Goal: Navigation & Orientation: Find specific page/section

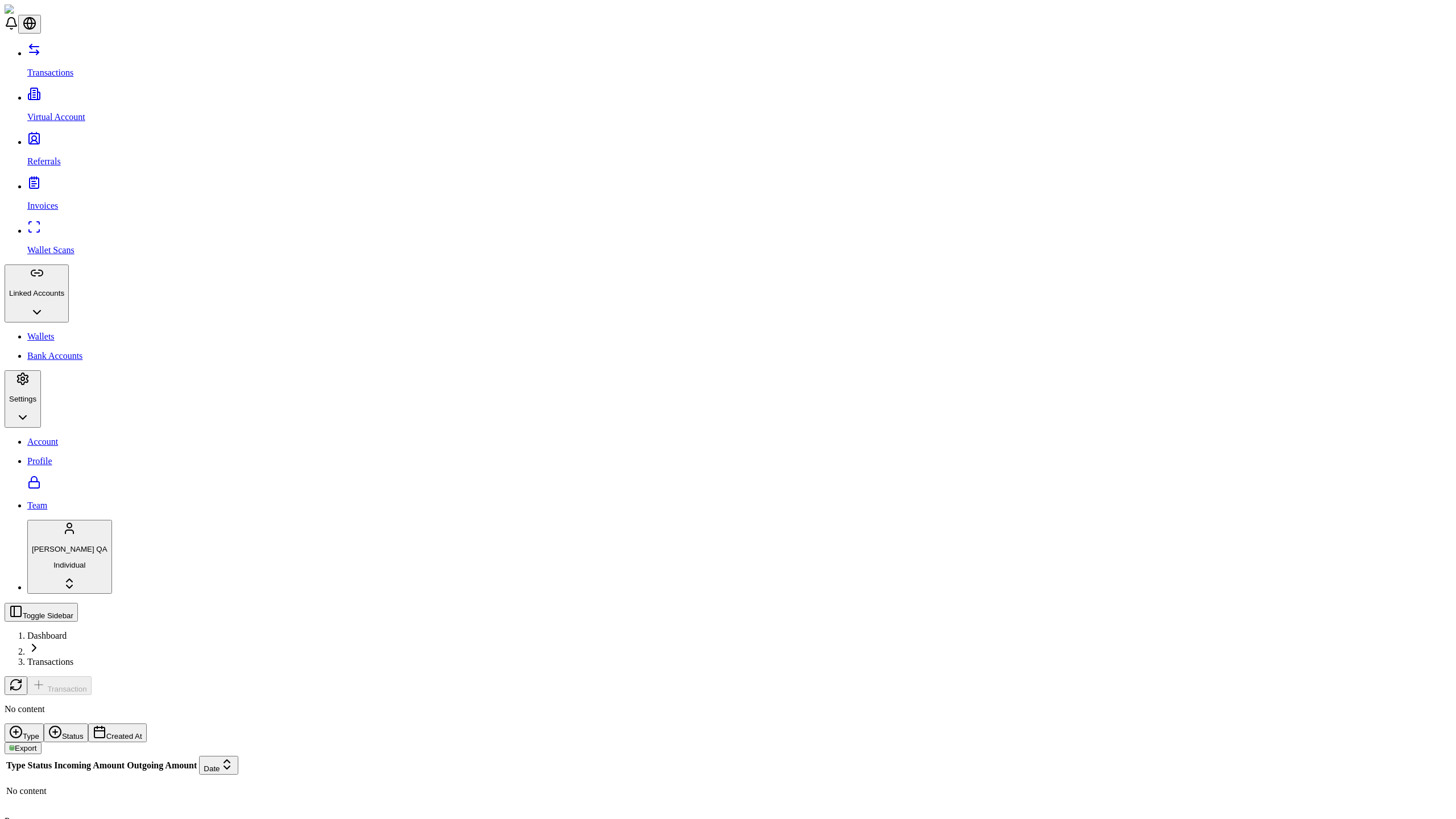
click at [73, 437] on link "Account" at bounding box center [739, 441] width 1424 height 10
click at [72, 67] on p "Transactions" at bounding box center [739, 72] width 1424 height 10
click at [73, 332] on link "Wallets" at bounding box center [739, 336] width 1424 height 10
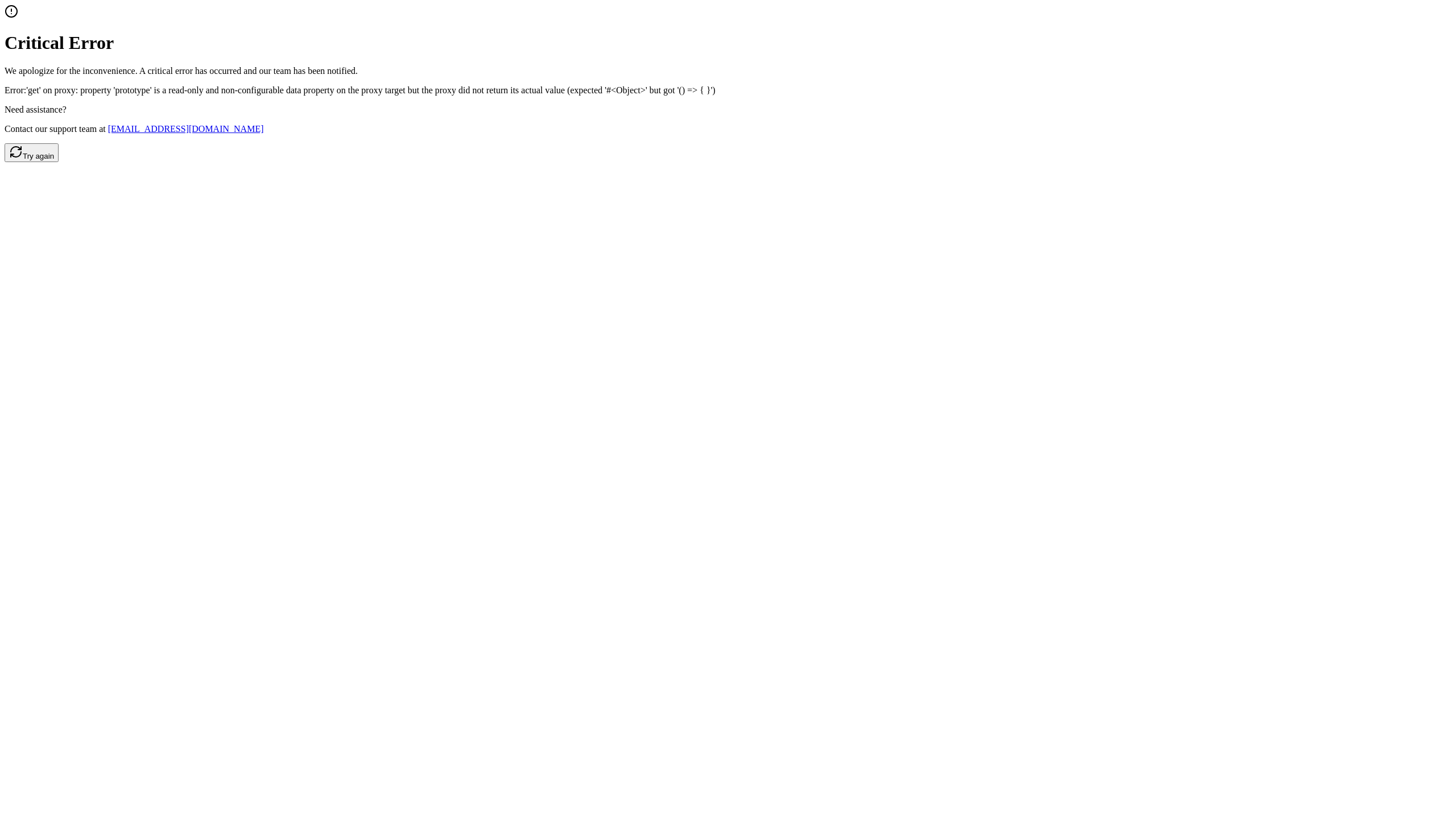
click at [59, 162] on button "Try again" at bounding box center [31, 153] width 54 height 19
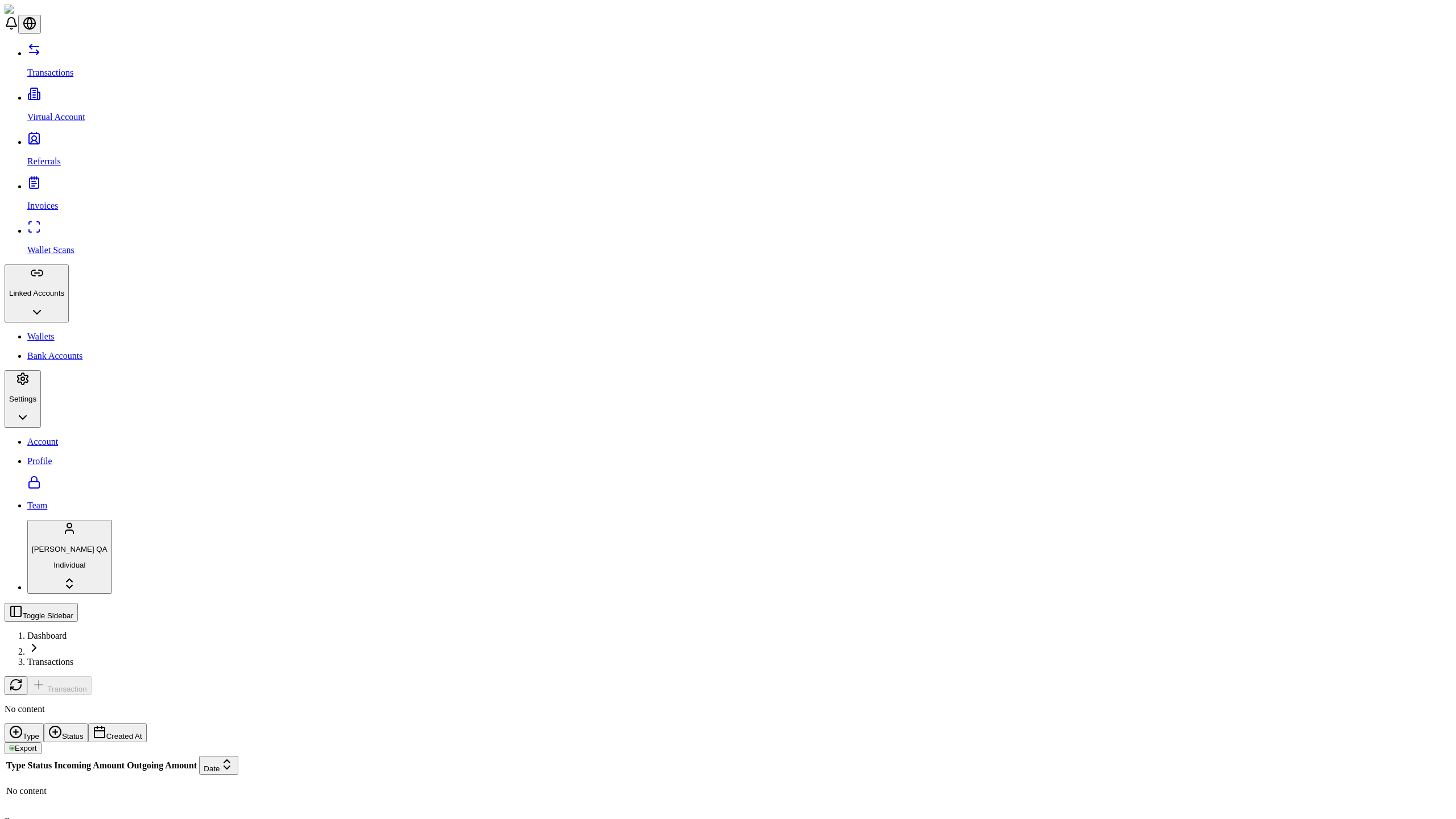
click at [73, 456] on link "Profile" at bounding box center [739, 473] width 1424 height 35
click at [27, 93] on link "Virtual Account" at bounding box center [739, 107] width 1424 height 29
click at [73, 501] on link "Team" at bounding box center [739, 505] width 1424 height 10
click at [27, 676] on button at bounding box center [16, 686] width 23 height 19
